Goal: Task Accomplishment & Management: Use online tool/utility

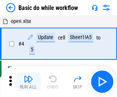
click at [28, 82] on img "button" at bounding box center [28, 78] width 9 height 9
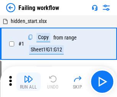
click at [28, 82] on img "button" at bounding box center [28, 78] width 9 height 9
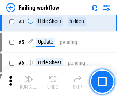
scroll to position [163, 0]
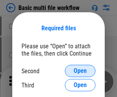
click at [80, 71] on span "Open" at bounding box center [80, 71] width 13 height 6
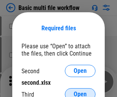
click at [80, 91] on span "Open" at bounding box center [80, 94] width 13 height 6
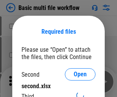
scroll to position [3, 0]
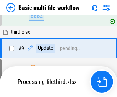
scroll to position [212, 0]
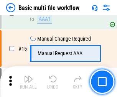
click at [28, 82] on img "button" at bounding box center [28, 78] width 9 height 9
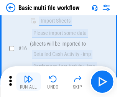
click at [28, 82] on img "button" at bounding box center [28, 78] width 9 height 9
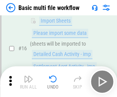
scroll to position [510, 0]
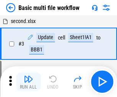
click at [28, 82] on img "button" at bounding box center [28, 78] width 9 height 9
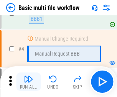
click at [28, 82] on img "button" at bounding box center [28, 78] width 9 height 9
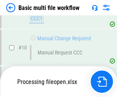
scroll to position [359, 0]
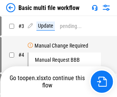
scroll to position [31, 0]
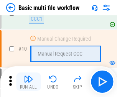
click at [28, 82] on img "button" at bounding box center [28, 78] width 9 height 9
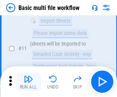
click at [28, 82] on img "button" at bounding box center [28, 78] width 9 height 9
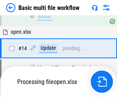
scroll to position [456, 0]
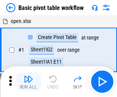
click at [28, 82] on img "button" at bounding box center [28, 78] width 9 height 9
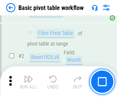
scroll to position [184, 0]
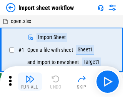
click at [28, 82] on img "button" at bounding box center [29, 78] width 9 height 9
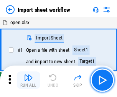
scroll to position [3, 0]
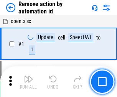
scroll to position [28, 0]
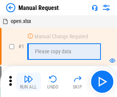
click at [28, 82] on img "button" at bounding box center [28, 78] width 9 height 9
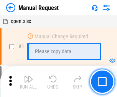
scroll to position [26, 0]
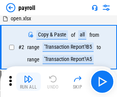
click at [28, 82] on img "button" at bounding box center [28, 78] width 9 height 9
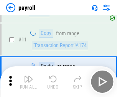
scroll to position [95, 0]
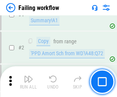
scroll to position [124, 0]
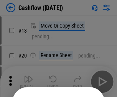
scroll to position [75, 0]
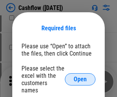
click at [80, 76] on span "Open" at bounding box center [80, 79] width 13 height 6
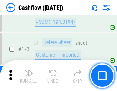
scroll to position [812, 0]
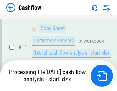
scroll to position [115, 0]
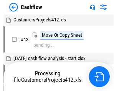
scroll to position [9, 0]
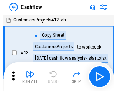
scroll to position [9, 0]
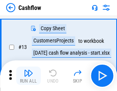
click at [28, 76] on img "button" at bounding box center [28, 73] width 9 height 9
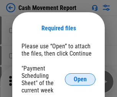
click at [80, 79] on span "Open" at bounding box center [80, 79] width 13 height 6
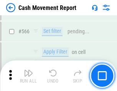
scroll to position [3514, 0]
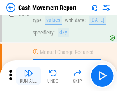
click at [28, 76] on img "button" at bounding box center [28, 73] width 9 height 9
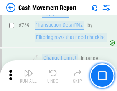
scroll to position [4260, 0]
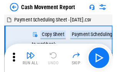
scroll to position [14, 0]
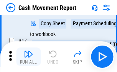
click at [28, 57] on img "button" at bounding box center [28, 53] width 9 height 9
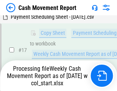
scroll to position [159, 0]
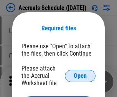
click at [80, 76] on span "Open" at bounding box center [80, 76] width 13 height 6
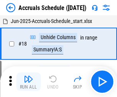
click at [28, 82] on img "button" at bounding box center [28, 78] width 9 height 9
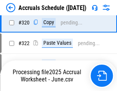
scroll to position [1426, 0]
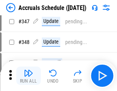
click at [28, 76] on img "button" at bounding box center [28, 73] width 9 height 9
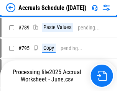
scroll to position [3221, 0]
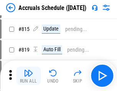
click at [28, 76] on img "button" at bounding box center [28, 73] width 9 height 9
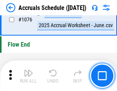
scroll to position [4592, 0]
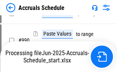
scroll to position [3824, 0]
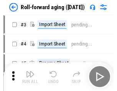
scroll to position [1, 0]
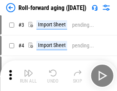
click at [28, 76] on img "button" at bounding box center [28, 73] width 9 height 9
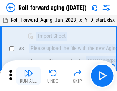
click at [28, 76] on img "button" at bounding box center [28, 73] width 9 height 9
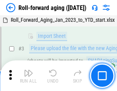
scroll to position [49, 0]
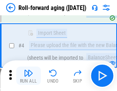
click at [28, 76] on img "button" at bounding box center [28, 73] width 9 height 9
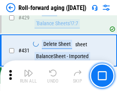
scroll to position [2659, 0]
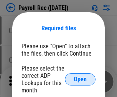
click at [80, 79] on span "Open" at bounding box center [80, 79] width 13 height 6
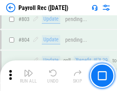
scroll to position [4871, 0]
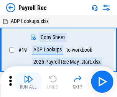
click at [28, 82] on img "button" at bounding box center [28, 78] width 9 height 9
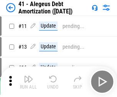
click at [28, 82] on img "button" at bounding box center [28, 78] width 9 height 9
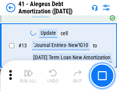
scroll to position [95, 0]
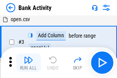
click at [28, 62] on img "button" at bounding box center [28, 59] width 9 height 9
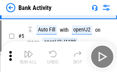
scroll to position [41, 0]
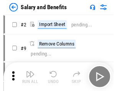
scroll to position [10, 0]
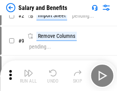
click at [28, 76] on img "button" at bounding box center [28, 73] width 9 height 9
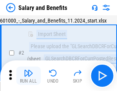
click at [28, 76] on img "button" at bounding box center [28, 73] width 9 height 9
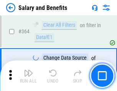
scroll to position [3611, 0]
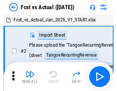
scroll to position [10, 0]
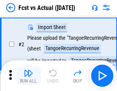
click at [28, 76] on img "button" at bounding box center [28, 73] width 9 height 9
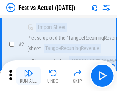
click at [28, 76] on img "button" at bounding box center [28, 73] width 9 height 9
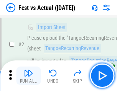
scroll to position [72, 0]
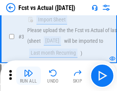
click at [28, 76] on img "button" at bounding box center [28, 73] width 9 height 9
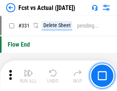
scroll to position [3670, 0]
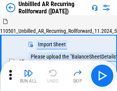
scroll to position [16, 0]
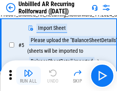
click at [28, 76] on img "button" at bounding box center [28, 73] width 9 height 9
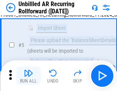
click at [28, 76] on img "button" at bounding box center [28, 73] width 9 height 9
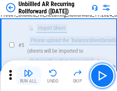
scroll to position [72, 0]
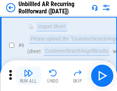
click at [28, 76] on img "button" at bounding box center [28, 73] width 9 height 9
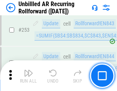
scroll to position [2604, 0]
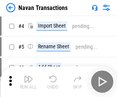
click at [28, 76] on img "button" at bounding box center [28, 78] width 9 height 9
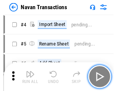
scroll to position [12, 0]
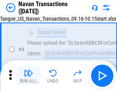
click at [28, 76] on img "button" at bounding box center [28, 73] width 9 height 9
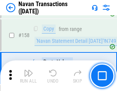
scroll to position [2486, 0]
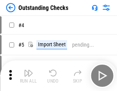
click at [28, 76] on img "button" at bounding box center [28, 73] width 9 height 9
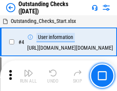
scroll to position [32, 0]
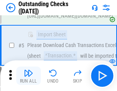
click at [28, 76] on img "button" at bounding box center [28, 73] width 9 height 9
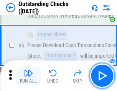
scroll to position [80, 0]
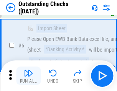
click at [28, 76] on img "button" at bounding box center [28, 73] width 9 height 9
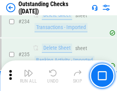
scroll to position [2328, 0]
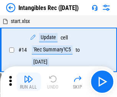
click at [28, 82] on img "button" at bounding box center [28, 78] width 9 height 9
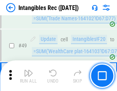
scroll to position [299, 0]
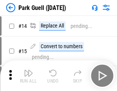
click at [28, 76] on img "button" at bounding box center [28, 73] width 9 height 9
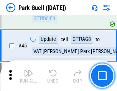
scroll to position [959, 0]
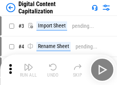
click at [28, 64] on img "button" at bounding box center [28, 67] width 9 height 9
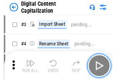
scroll to position [22, 0]
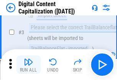
click at [28, 64] on img "button" at bounding box center [28, 61] width 9 height 9
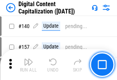
scroll to position [813, 0]
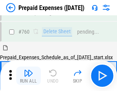
click at [28, 76] on img "button" at bounding box center [28, 73] width 9 height 9
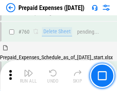
scroll to position [2125, 0]
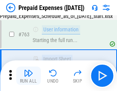
click at [28, 76] on img "button" at bounding box center [28, 73] width 9 height 9
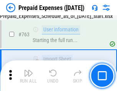
scroll to position [2170, 0]
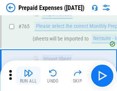
click at [28, 76] on img "button" at bounding box center [28, 73] width 9 height 9
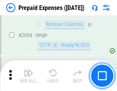
scroll to position [8014, 0]
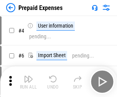
click at [28, 82] on img "button" at bounding box center [28, 78] width 9 height 9
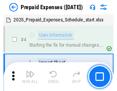
scroll to position [34, 0]
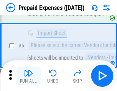
click at [28, 76] on img "button" at bounding box center [28, 73] width 9 height 9
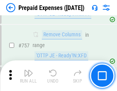
scroll to position [2732, 0]
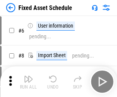
click at [28, 82] on img "button" at bounding box center [28, 78] width 9 height 9
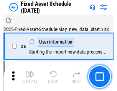
scroll to position [41, 0]
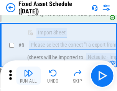
click at [28, 76] on img "button" at bounding box center [28, 73] width 9 height 9
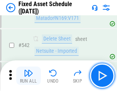
scroll to position [2733, 0]
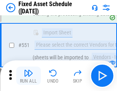
click at [28, 76] on img "button" at bounding box center [28, 73] width 9 height 9
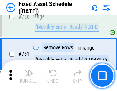
scroll to position [3738, 0]
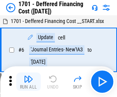
click at [28, 82] on img "button" at bounding box center [28, 78] width 9 height 9
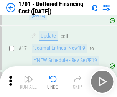
scroll to position [92, 0]
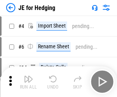
click at [28, 76] on img "button" at bounding box center [28, 78] width 9 height 9
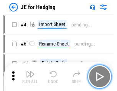
scroll to position [1, 0]
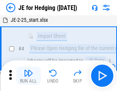
click at [28, 76] on img "button" at bounding box center [28, 73] width 9 height 9
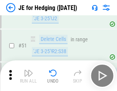
scroll to position [496, 0]
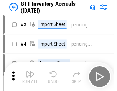
scroll to position [1, 0]
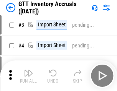
click at [28, 76] on img "button" at bounding box center [28, 73] width 9 height 9
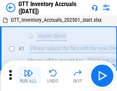
click at [28, 76] on img "button" at bounding box center [28, 73] width 9 height 9
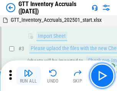
scroll to position [49, 0]
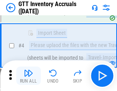
click at [28, 76] on img "button" at bounding box center [28, 73] width 9 height 9
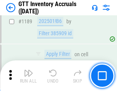
scroll to position [6261, 0]
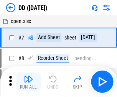
click at [28, 82] on img "button" at bounding box center [28, 78] width 9 height 9
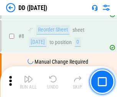
scroll to position [74, 0]
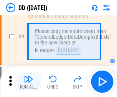
click at [28, 82] on img "button" at bounding box center [28, 78] width 9 height 9
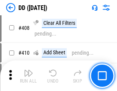
scroll to position [3430, 0]
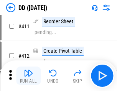
click at [28, 76] on img "button" at bounding box center [28, 73] width 9 height 9
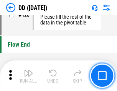
scroll to position [3670, 0]
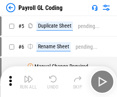
click at [28, 82] on img "button" at bounding box center [28, 78] width 9 height 9
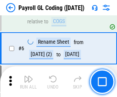
scroll to position [92, 0]
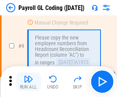
click at [28, 82] on img "button" at bounding box center [28, 78] width 9 height 9
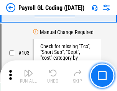
scroll to position [1799, 0]
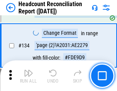
scroll to position [922, 0]
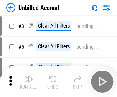
click at [28, 82] on img "button" at bounding box center [28, 78] width 9 height 9
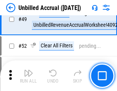
scroll to position [695, 0]
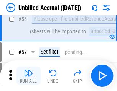
click at [28, 76] on img "button" at bounding box center [28, 73] width 9 height 9
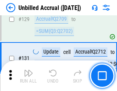
scroll to position [2284, 0]
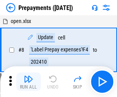
click at [28, 82] on img "button" at bounding box center [28, 78] width 9 height 9
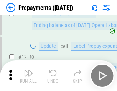
scroll to position [48, 0]
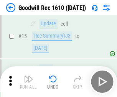
scroll to position [131, 0]
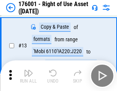
scroll to position [49, 0]
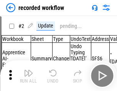
click at [28, 76] on img "button" at bounding box center [28, 73] width 9 height 9
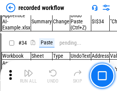
scroll to position [2396, 0]
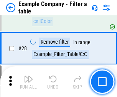
scroll to position [702, 0]
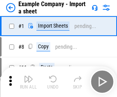
click at [28, 76] on img "button" at bounding box center [28, 78] width 9 height 9
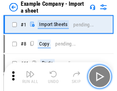
scroll to position [12, 0]
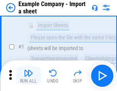
click at [28, 76] on img "button" at bounding box center [28, 73] width 9 height 9
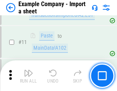
scroll to position [169, 0]
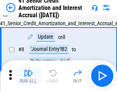
click at [28, 76] on img "button" at bounding box center [28, 73] width 9 height 9
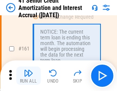
click at [28, 76] on img "button" at bounding box center [28, 73] width 9 height 9
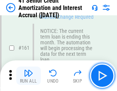
scroll to position [820, 0]
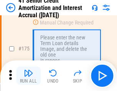
click at [28, 76] on img "button" at bounding box center [28, 73] width 9 height 9
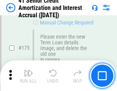
scroll to position [898, 0]
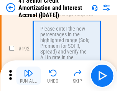
click at [28, 76] on img "button" at bounding box center [28, 73] width 9 height 9
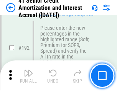
scroll to position [978, 0]
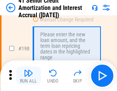
click at [28, 76] on img "button" at bounding box center [28, 73] width 9 height 9
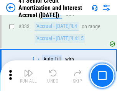
scroll to position [1959, 0]
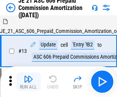
click at [28, 76] on img "button" at bounding box center [28, 78] width 9 height 9
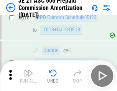
scroll to position [1431, 0]
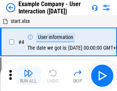
click at [28, 76] on img "button" at bounding box center [28, 73] width 9 height 9
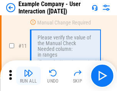
click at [28, 76] on img "button" at bounding box center [28, 73] width 9 height 9
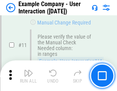
scroll to position [166, 0]
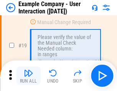
click at [28, 76] on img "button" at bounding box center [28, 73] width 9 height 9
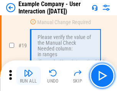
click at [28, 76] on img "button" at bounding box center [28, 73] width 9 height 9
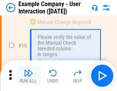
click at [28, 76] on img "button" at bounding box center [28, 73] width 9 height 9
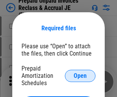
click at [80, 76] on span "Open" at bounding box center [80, 76] width 13 height 6
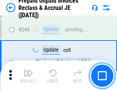
scroll to position [1035, 0]
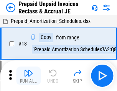
click at [28, 76] on img "button" at bounding box center [28, 73] width 9 height 9
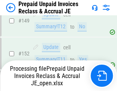
scroll to position [996, 0]
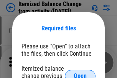
click at [80, 73] on span "Open" at bounding box center [80, 76] width 13 height 6
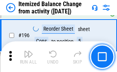
scroll to position [1476, 0]
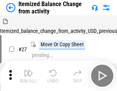
scroll to position [12, 0]
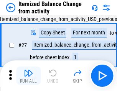
click at [28, 76] on img "button" at bounding box center [28, 73] width 9 height 9
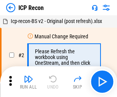
scroll to position [3, 0]
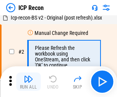
click at [28, 82] on img "button" at bounding box center [28, 78] width 9 height 9
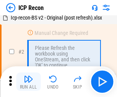
click at [28, 82] on img "button" at bounding box center [28, 78] width 9 height 9
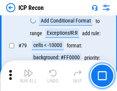
scroll to position [751, 0]
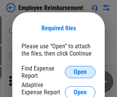
click at [80, 72] on span "Open" at bounding box center [80, 72] width 13 height 6
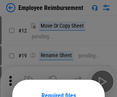
scroll to position [67, 0]
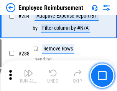
scroll to position [2084, 0]
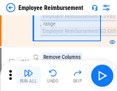
click at [28, 76] on img "button" at bounding box center [28, 73] width 9 height 9
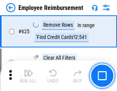
scroll to position [4590, 0]
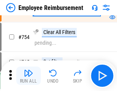
click at [28, 76] on img "button" at bounding box center [28, 73] width 9 height 9
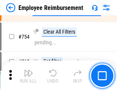
click at [28, 76] on img "button" at bounding box center [28, 73] width 9 height 9
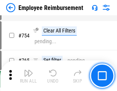
scroll to position [5379, 0]
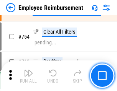
click at [28, 76] on img "button" at bounding box center [28, 73] width 9 height 9
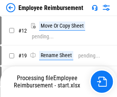
scroll to position [26, 0]
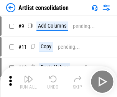
click at [28, 82] on img "button" at bounding box center [28, 78] width 9 height 9
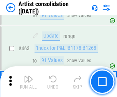
scroll to position [3357, 0]
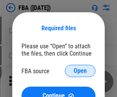
click at [80, 71] on span "Open" at bounding box center [80, 71] width 13 height 6
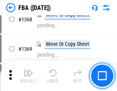
scroll to position [8234, 0]
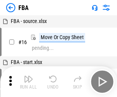
scroll to position [8, 0]
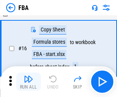
click at [28, 82] on img "button" at bounding box center [28, 78] width 9 height 9
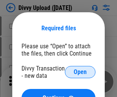
click at [80, 72] on span "Open" at bounding box center [80, 72] width 13 height 6
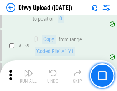
scroll to position [794, 0]
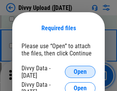
click at [80, 72] on span "Open" at bounding box center [80, 72] width 13 height 6
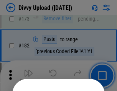
scroll to position [861, 0]
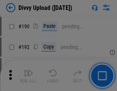
scroll to position [968, 0]
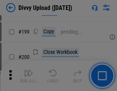
scroll to position [1115, 0]
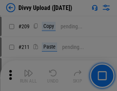
scroll to position [1302, 0]
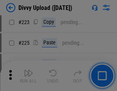
scroll to position [1530, 0]
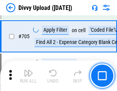
scroll to position [5245, 0]
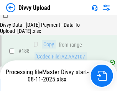
scroll to position [902, 0]
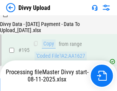
scroll to position [1072, 0]
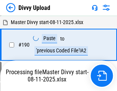
scroll to position [1027, 0]
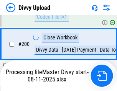
scroll to position [1241, 0]
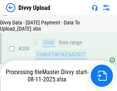
scroll to position [1410, 0]
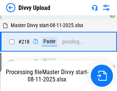
scroll to position [1651, 0]
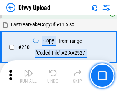
scroll to position [1903, 0]
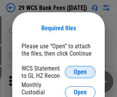
click at [80, 72] on span "Open" at bounding box center [80, 72] width 13 height 6
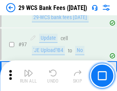
scroll to position [747, 0]
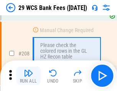
click at [28, 76] on img "button" at bounding box center [28, 73] width 9 height 9
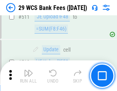
scroll to position [3857, 0]
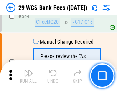
click at [28, 76] on img "button" at bounding box center [28, 73] width 9 height 9
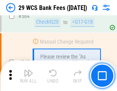
scroll to position [4146, 0]
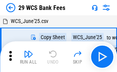
scroll to position [14, 0]
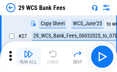
click at [28, 57] on img "button" at bounding box center [28, 53] width 9 height 9
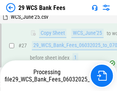
scroll to position [114, 0]
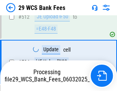
scroll to position [4047, 0]
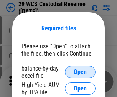
click at [80, 72] on span "Open" at bounding box center [80, 72] width 13 height 6
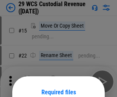
scroll to position [64, 0]
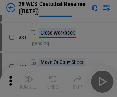
scroll to position [164, 0]
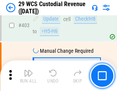
scroll to position [3551, 0]
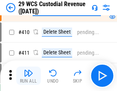
click at [28, 76] on img "button" at bounding box center [28, 73] width 9 height 9
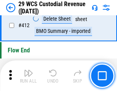
scroll to position [3662, 0]
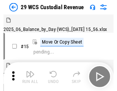
scroll to position [18, 0]
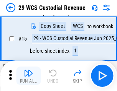
click at [28, 76] on img "button" at bounding box center [28, 73] width 9 height 9
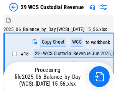
scroll to position [18, 0]
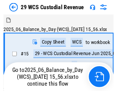
scroll to position [14, 0]
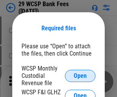
click at [80, 76] on span "Open" at bounding box center [80, 76] width 13 height 6
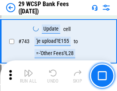
scroll to position [3864, 0]
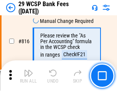
click at [28, 76] on img "button" at bounding box center [28, 73] width 9 height 9
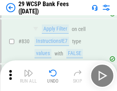
scroll to position [4865, 0]
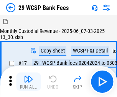
click at [28, 76] on img "button" at bounding box center [28, 78] width 9 height 9
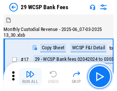
scroll to position [18, 0]
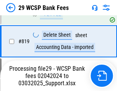
scroll to position [4759, 0]
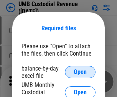
click at [80, 72] on span "Open" at bounding box center [80, 72] width 13 height 6
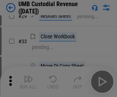
scroll to position [164, 0]
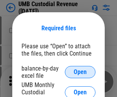
click at [80, 72] on span "Open" at bounding box center [80, 72] width 13 height 6
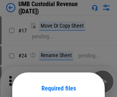
scroll to position [60, 0]
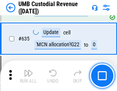
scroll to position [4012, 0]
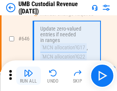
click at [28, 76] on img "button" at bounding box center [28, 73] width 9 height 9
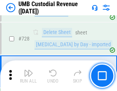
scroll to position [4730, 0]
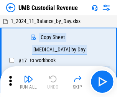
scroll to position [6, 0]
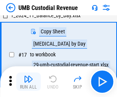
click at [28, 82] on img "button" at bounding box center [28, 78] width 9 height 9
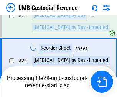
scroll to position [151, 0]
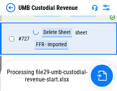
scroll to position [4712, 0]
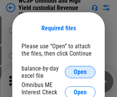
click at [80, 72] on span "Open" at bounding box center [80, 72] width 13 height 6
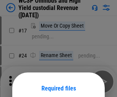
scroll to position [60, 0]
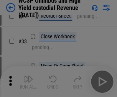
scroll to position [175, 0]
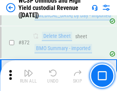
scroll to position [6489, 0]
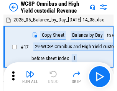
scroll to position [4, 0]
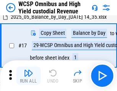
click at [28, 76] on img "button" at bounding box center [28, 73] width 9 height 9
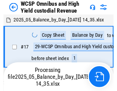
scroll to position [4, 0]
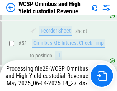
scroll to position [560, 0]
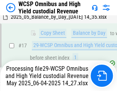
scroll to position [159, 0]
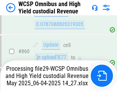
scroll to position [6438, 0]
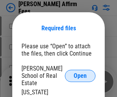
click at [80, 73] on span "Open" at bounding box center [80, 76] width 13 height 6
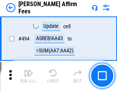
scroll to position [2085, 0]
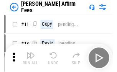
scroll to position [8, 0]
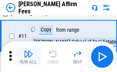
click at [28, 57] on img "button" at bounding box center [28, 53] width 9 height 9
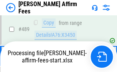
scroll to position [2011, 0]
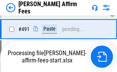
scroll to position [2055, 0]
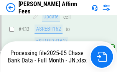
scroll to position [2011, 0]
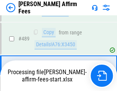
scroll to position [2001, 0]
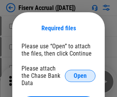
click at [80, 73] on span "Open" at bounding box center [80, 76] width 13 height 6
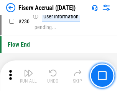
scroll to position [2429, 0]
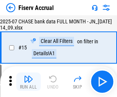
click at [28, 82] on img "button" at bounding box center [28, 78] width 9 height 9
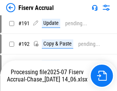
scroll to position [2016, 0]
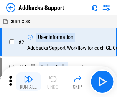
click at [28, 76] on img "button" at bounding box center [28, 78] width 9 height 9
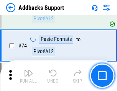
scroll to position [558, 0]
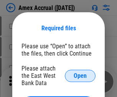
click at [80, 76] on span "Open" at bounding box center [80, 76] width 13 height 6
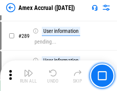
scroll to position [2099, 0]
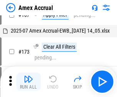
click at [28, 82] on img "button" at bounding box center [28, 78] width 9 height 9
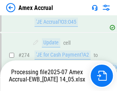
scroll to position [2285, 0]
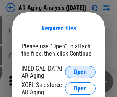
click at [80, 71] on span "Open" at bounding box center [80, 72] width 13 height 6
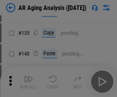
scroll to position [231, 0]
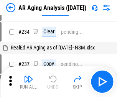
scroll to position [8, 0]
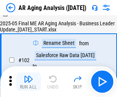
click at [28, 82] on img "button" at bounding box center [28, 78] width 9 height 9
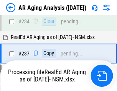
scroll to position [1188, 0]
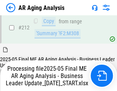
scroll to position [1180, 0]
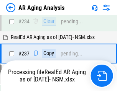
scroll to position [1211, 0]
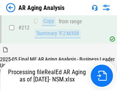
scroll to position [1153, 0]
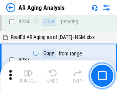
scroll to position [1180, 0]
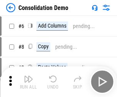
click at [28, 82] on img "button" at bounding box center [28, 78] width 9 height 9
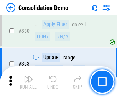
scroll to position [2570, 0]
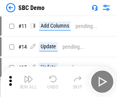
click at [28, 82] on img "button" at bounding box center [28, 78] width 9 height 9
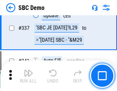
scroll to position [2017, 0]
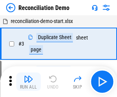
click at [28, 82] on img "button" at bounding box center [28, 78] width 9 height 9
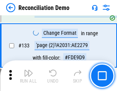
scroll to position [910, 0]
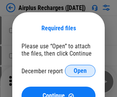
click at [80, 71] on span "Open" at bounding box center [80, 71] width 13 height 6
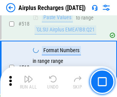
scroll to position [3299, 0]
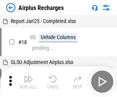
click at [28, 82] on img "button" at bounding box center [28, 78] width 9 height 9
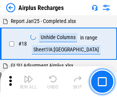
scroll to position [34, 0]
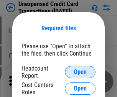
click at [80, 72] on span "Open" at bounding box center [80, 72] width 13 height 6
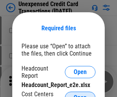
click at [80, 95] on span "Open" at bounding box center [80, 98] width 13 height 6
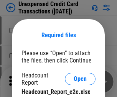
scroll to position [7, 0]
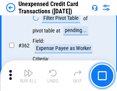
scroll to position [1972, 0]
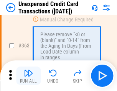
click at [28, 76] on img "button" at bounding box center [28, 73] width 9 height 9
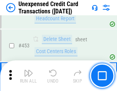
scroll to position [2615, 0]
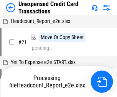
scroll to position [12, 0]
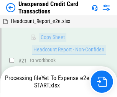
scroll to position [125, 0]
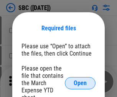
click at [80, 83] on span "Open" at bounding box center [80, 83] width 13 height 6
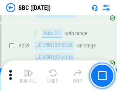
scroll to position [1498, 0]
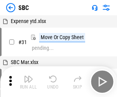
scroll to position [8, 0]
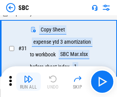
click at [28, 82] on img "button" at bounding box center [28, 78] width 9 height 9
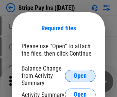
click at [80, 76] on span "Open" at bounding box center [80, 76] width 13 height 6
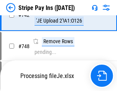
scroll to position [3975, 0]
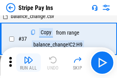
click at [28, 62] on img "button" at bounding box center [28, 59] width 9 height 9
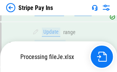
scroll to position [3913, 0]
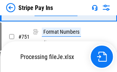
scroll to position [3958, 0]
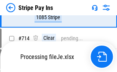
scroll to position [3958, 0]
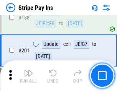
scroll to position [1092, 0]
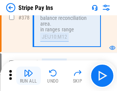
click at [28, 76] on img "button" at bounding box center [28, 73] width 9 height 9
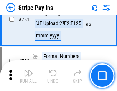
scroll to position [3948, 0]
